Goal: Transaction & Acquisition: Purchase product/service

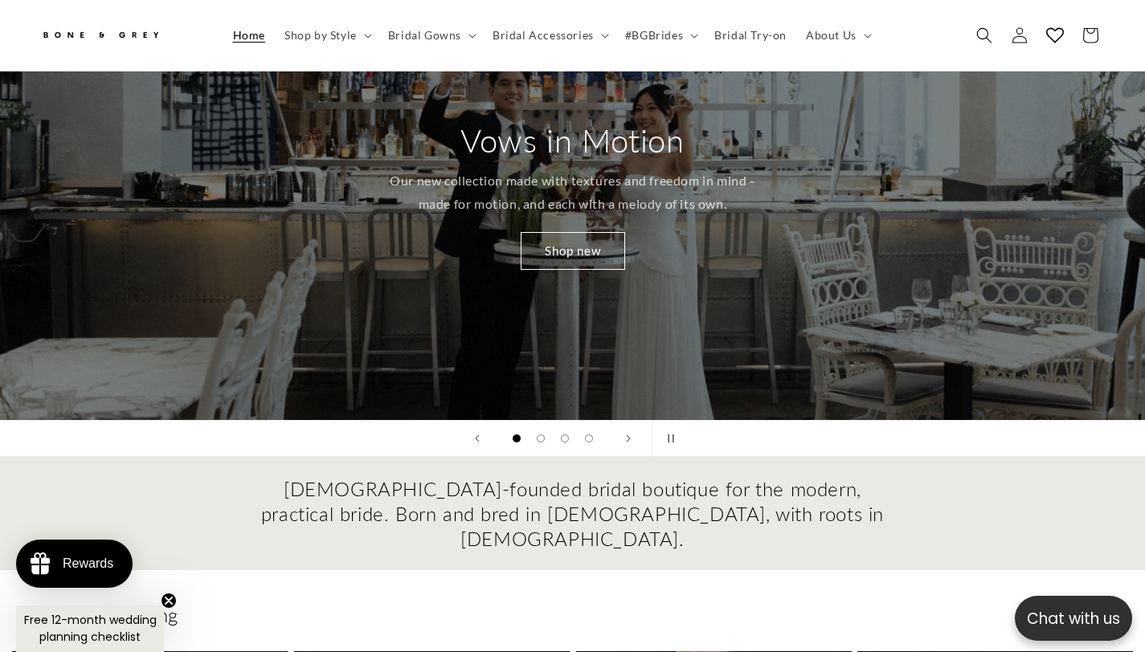
scroll to position [158, 0]
click at [455, 33] on span "Bridal Gowns" at bounding box center [424, 35] width 73 height 14
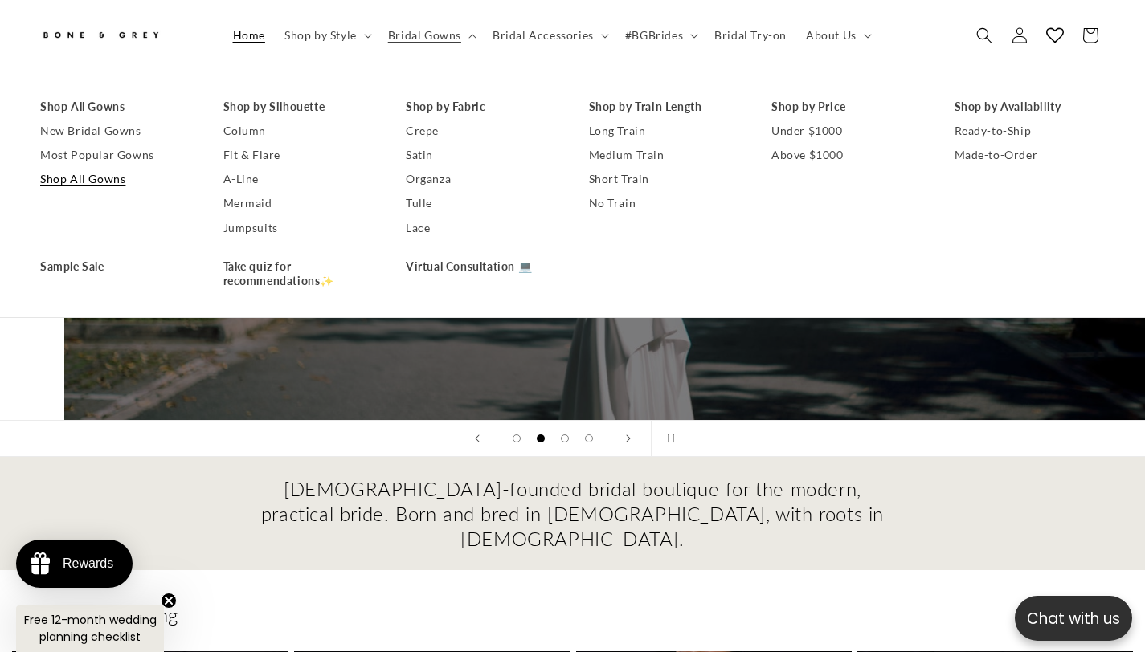
scroll to position [0, 1145]
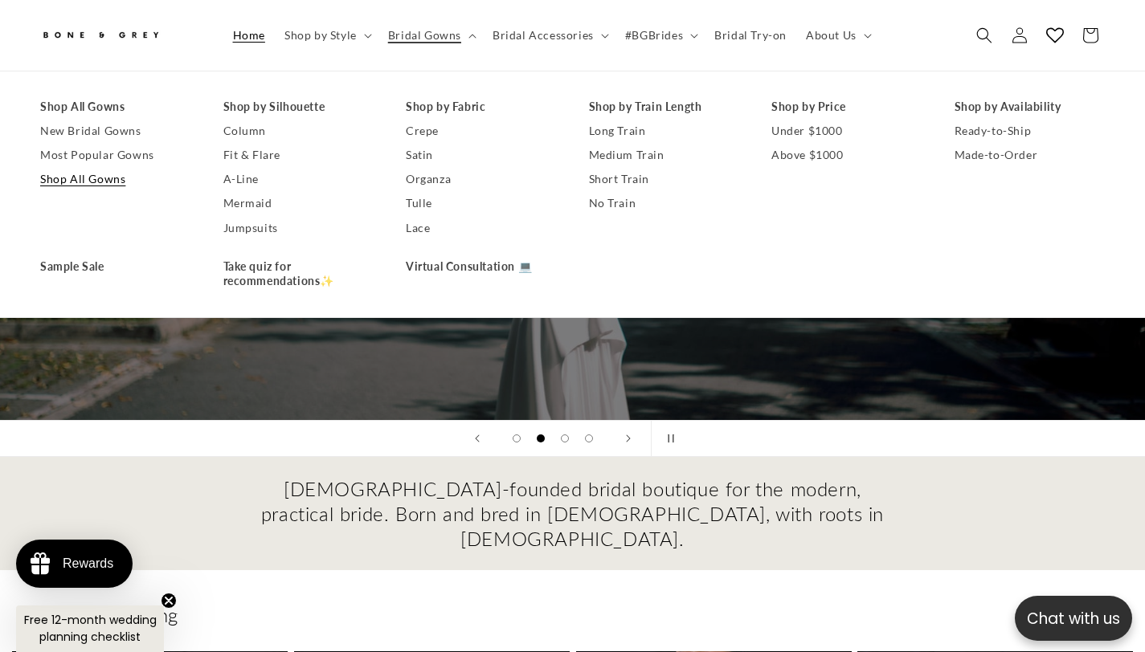
click at [98, 182] on link "Shop All Gowns" at bounding box center [115, 180] width 151 height 24
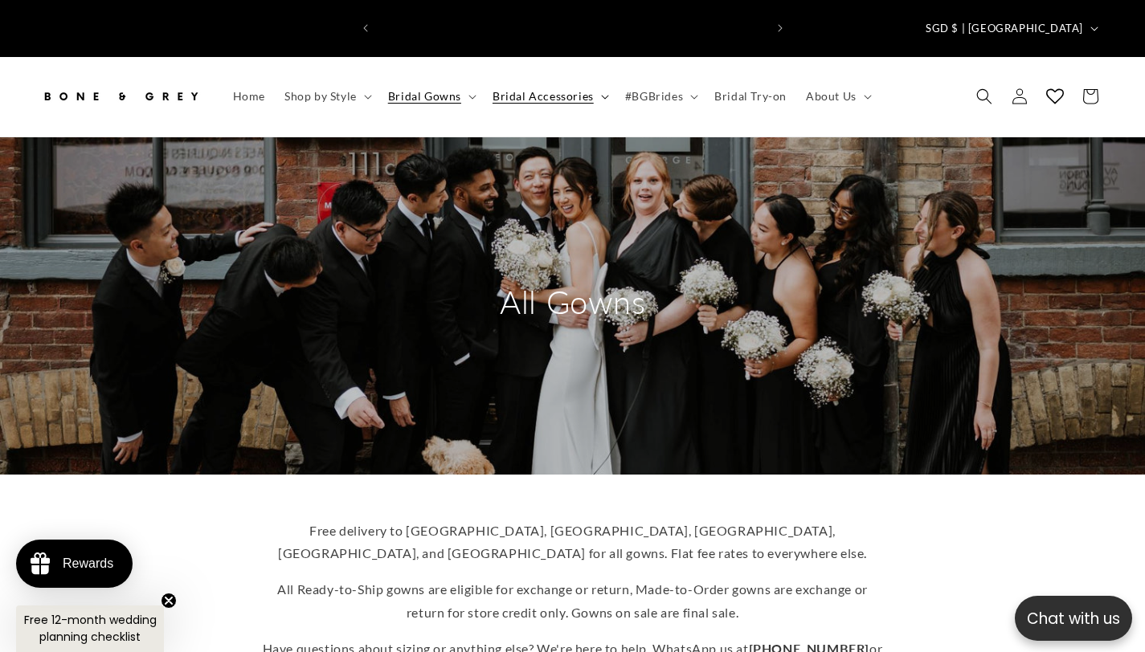
scroll to position [0, 386]
click at [661, 89] on span "#BGBrides" at bounding box center [654, 96] width 58 height 14
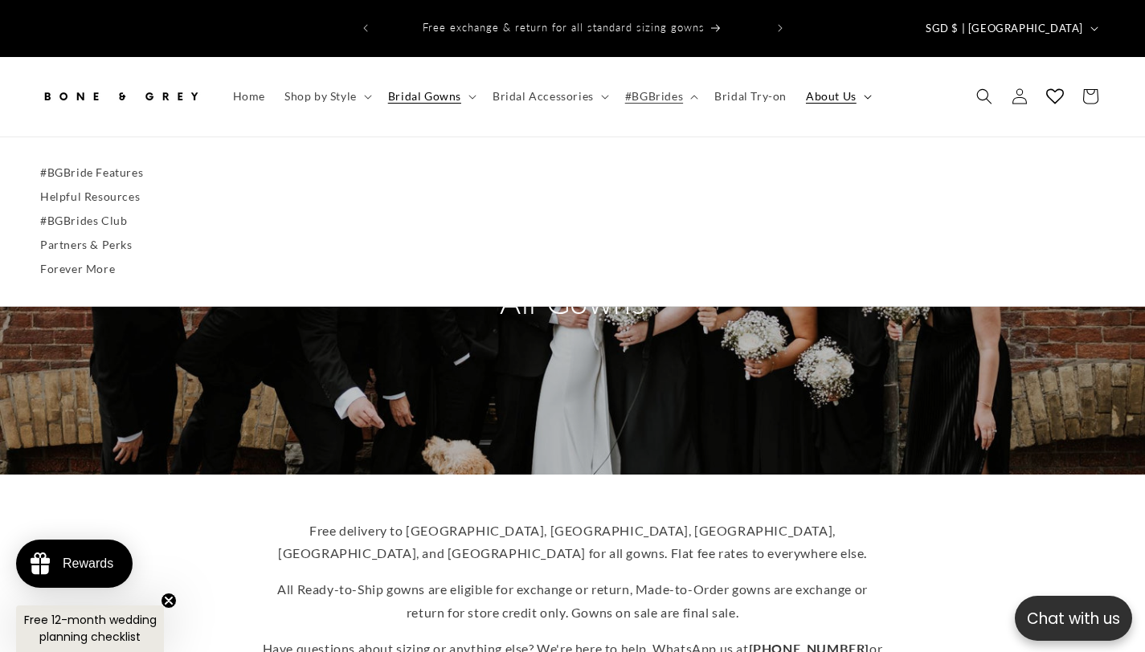
click at [864, 80] on summary "About Us" at bounding box center [837, 97] width 82 height 34
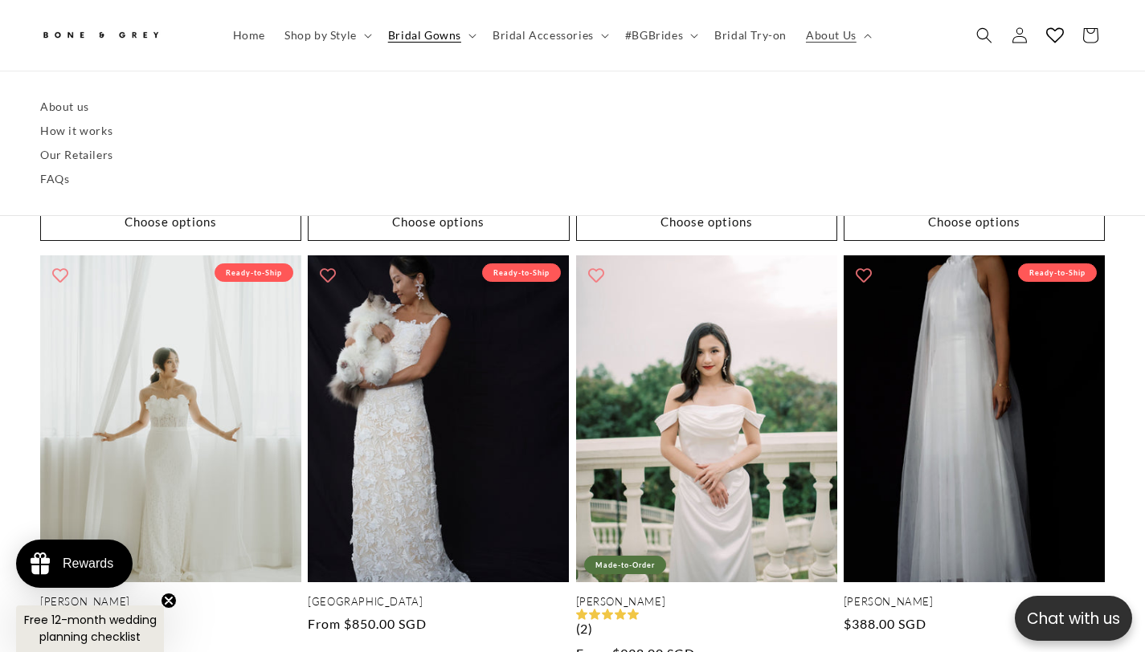
scroll to position [3649, 0]
